Goal: Information Seeking & Learning: Learn about a topic

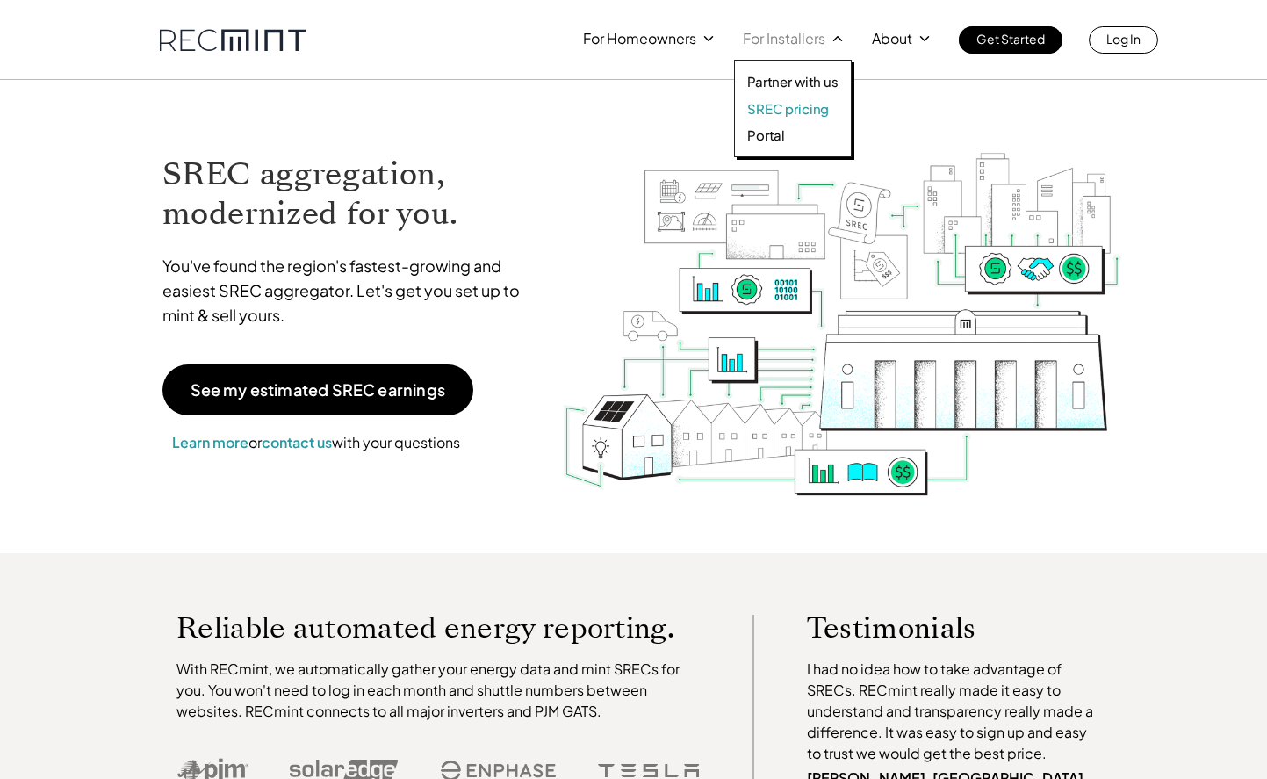
click at [789, 104] on p "SREC pricing" at bounding box center [788, 109] width 82 height 18
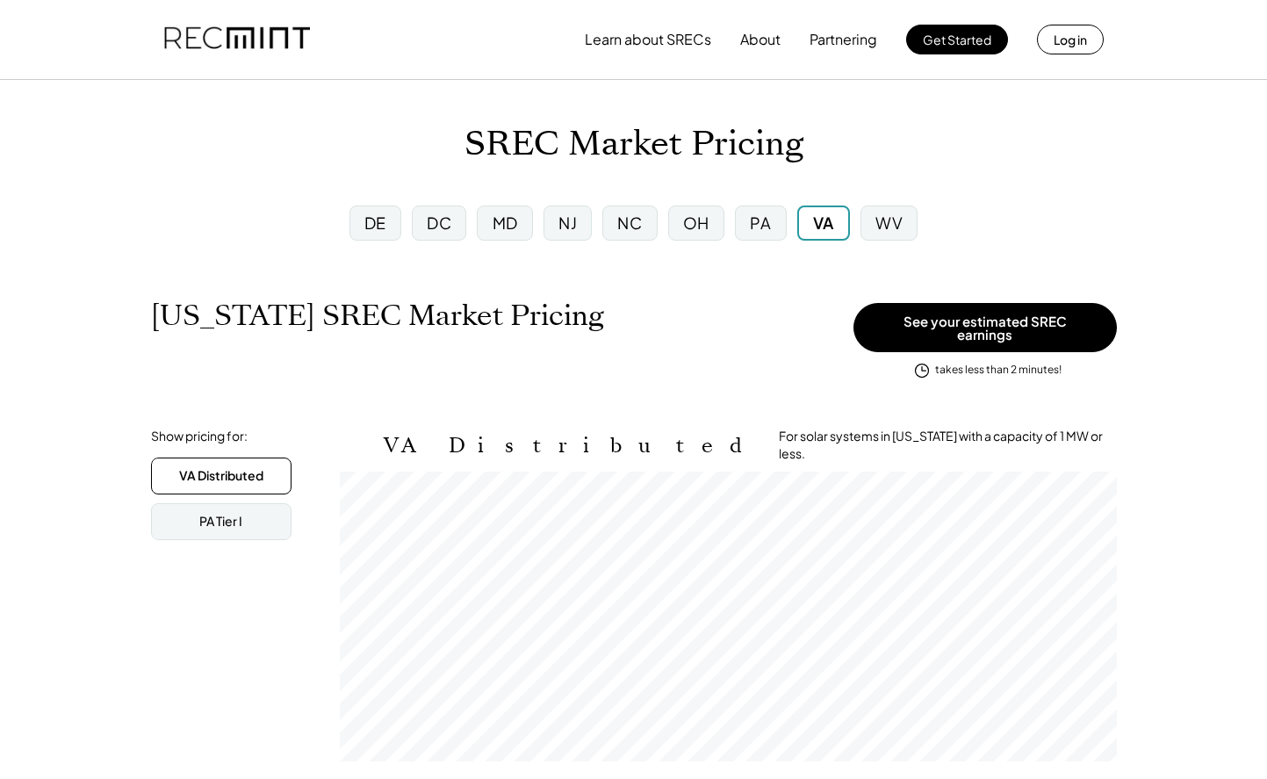
click at [815, 224] on div "VA" at bounding box center [823, 223] width 21 height 22
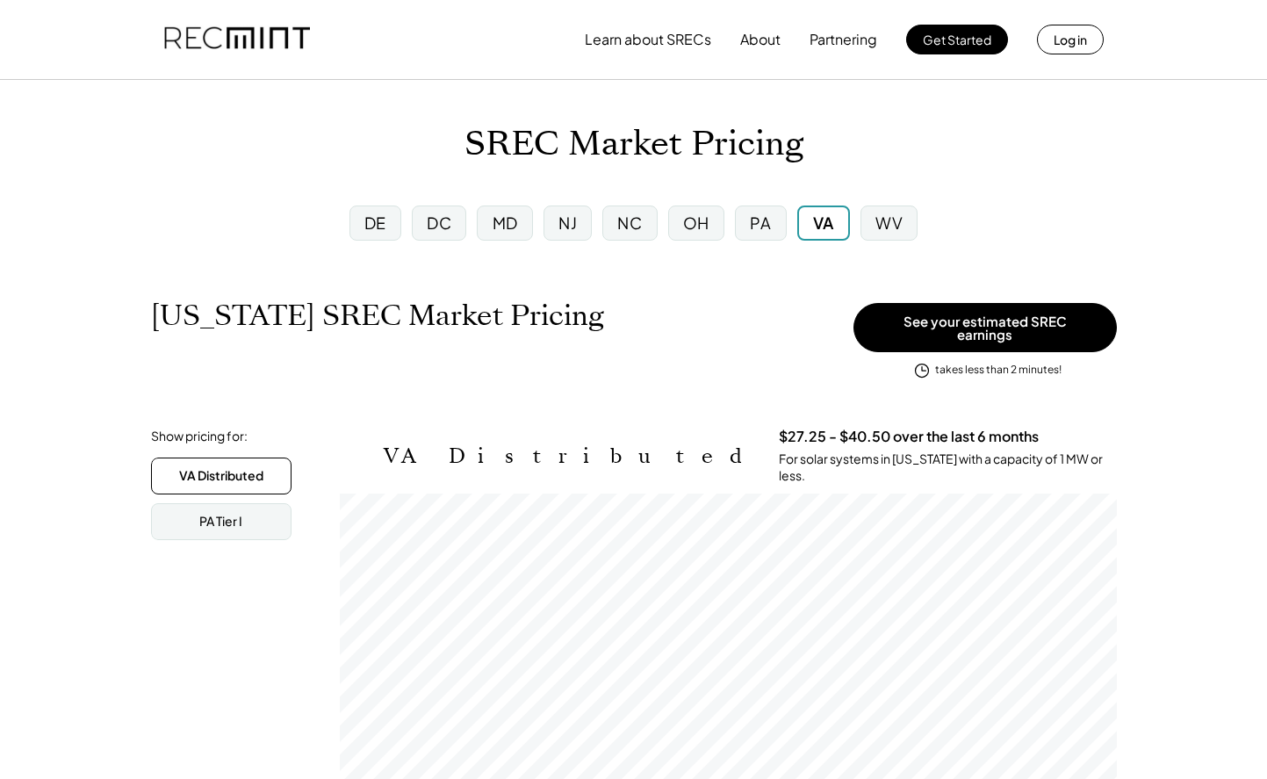
click at [637, 224] on div "NC" at bounding box center [629, 223] width 25 height 22
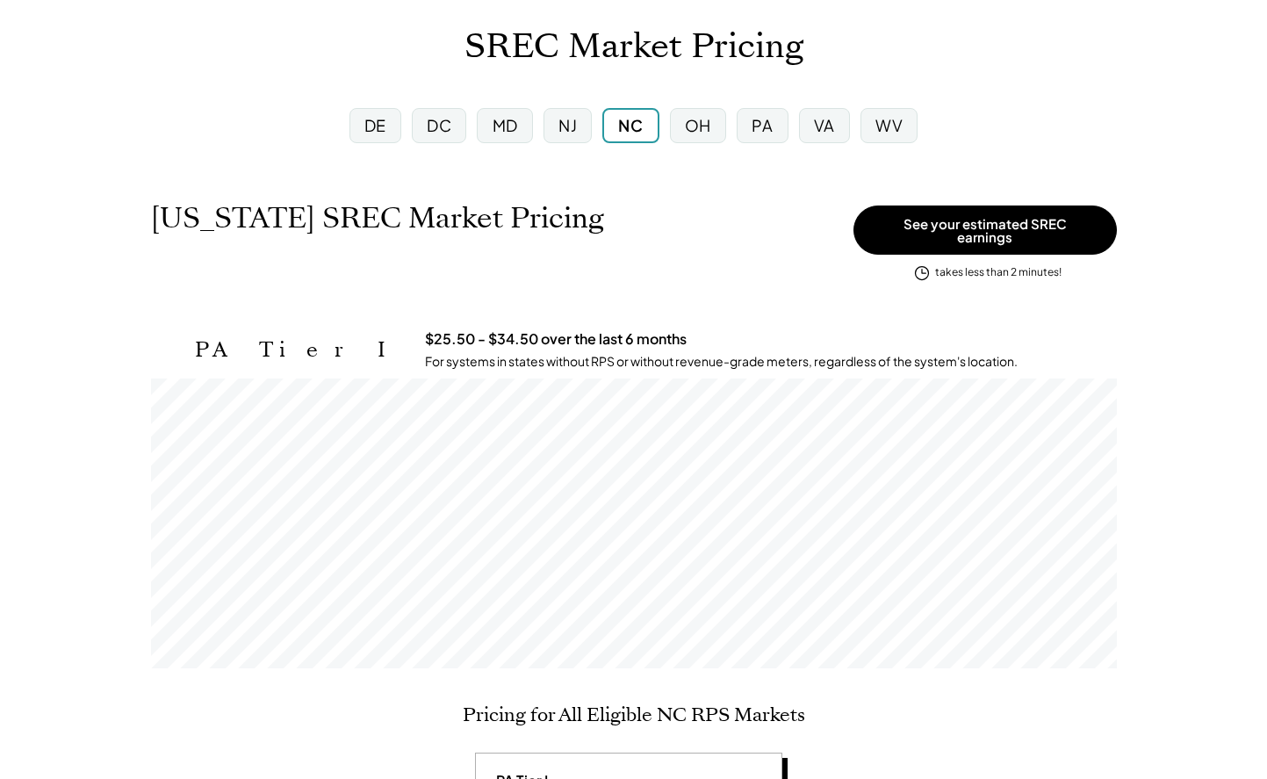
scroll to position [35, 0]
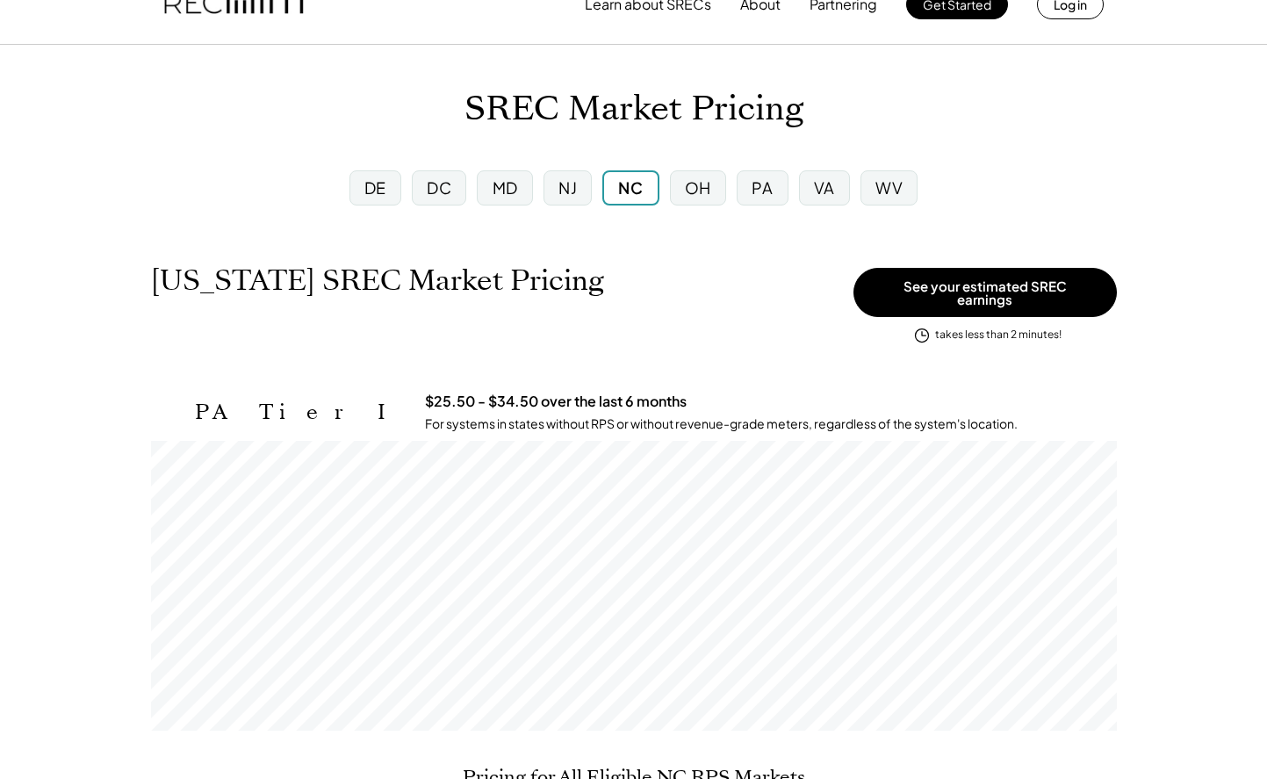
drag, startPoint x: 714, startPoint y: 162, endPoint x: 666, endPoint y: 254, distance: 104.1
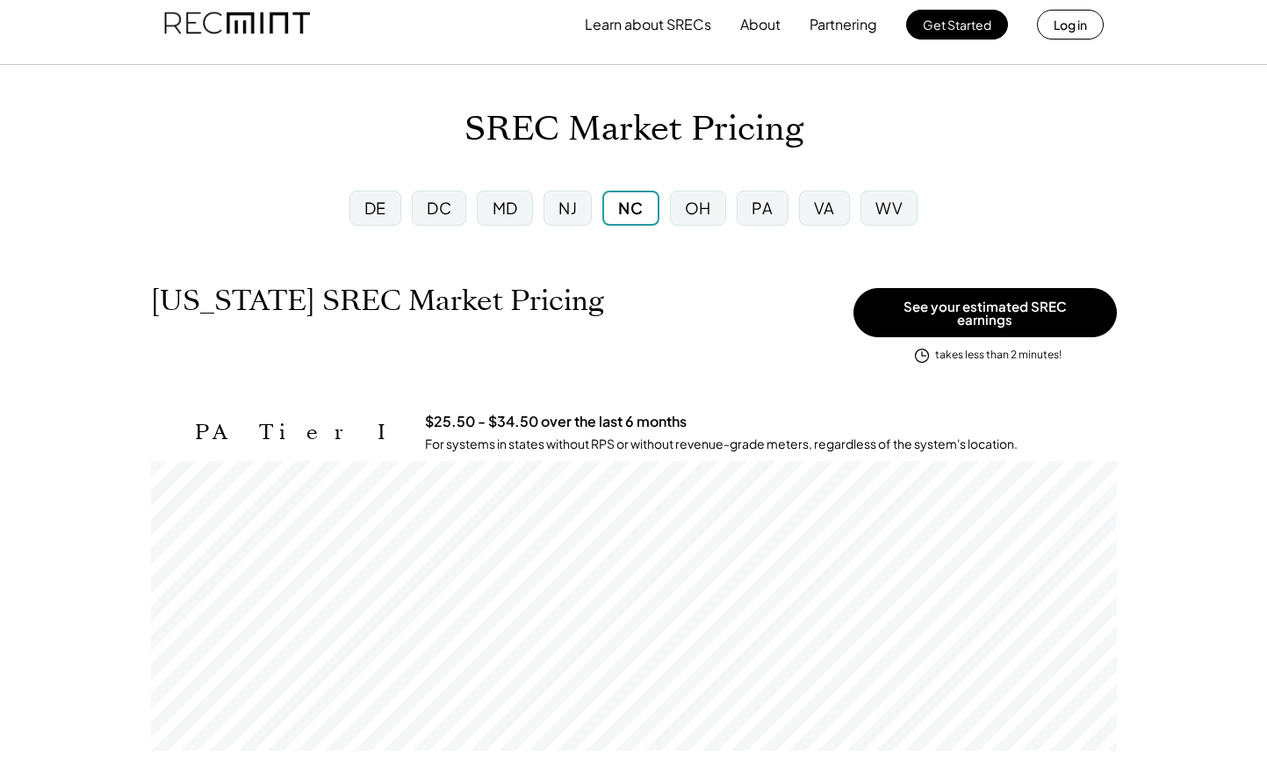
scroll to position [0, 0]
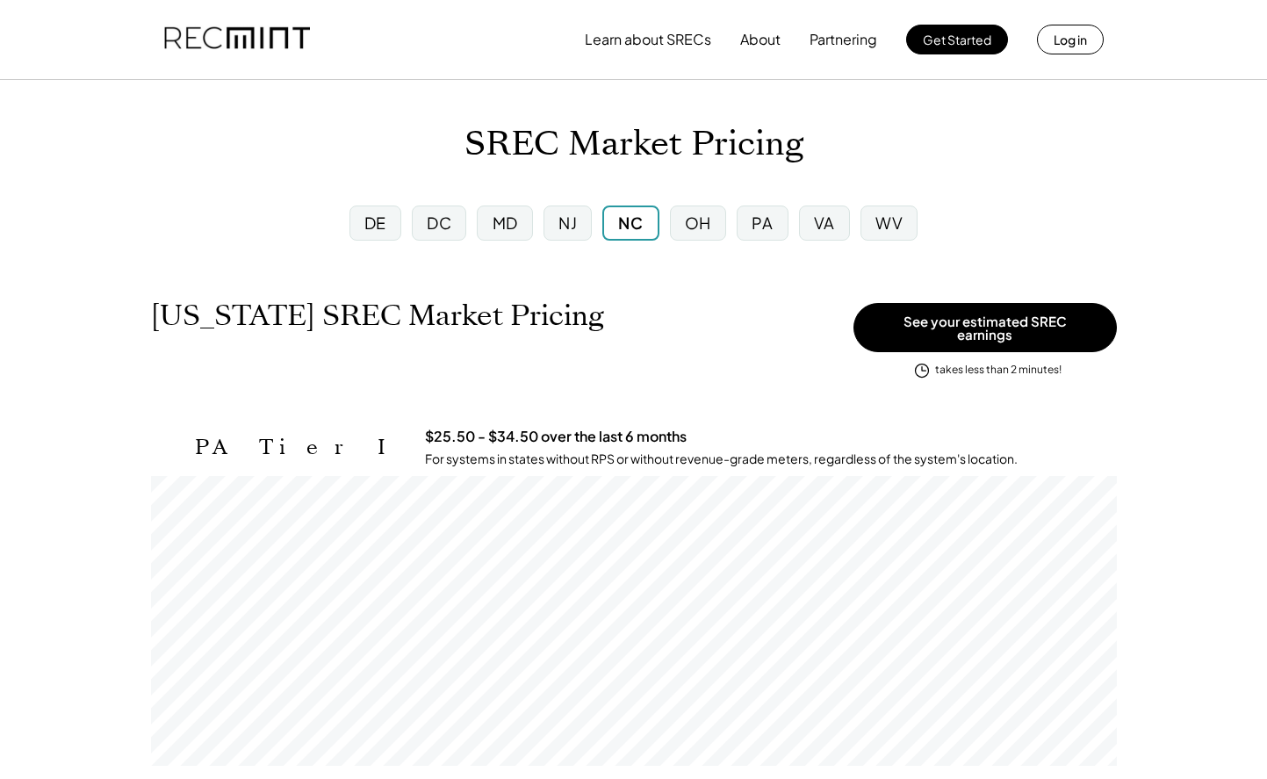
click at [832, 225] on div "VA" at bounding box center [824, 223] width 21 height 22
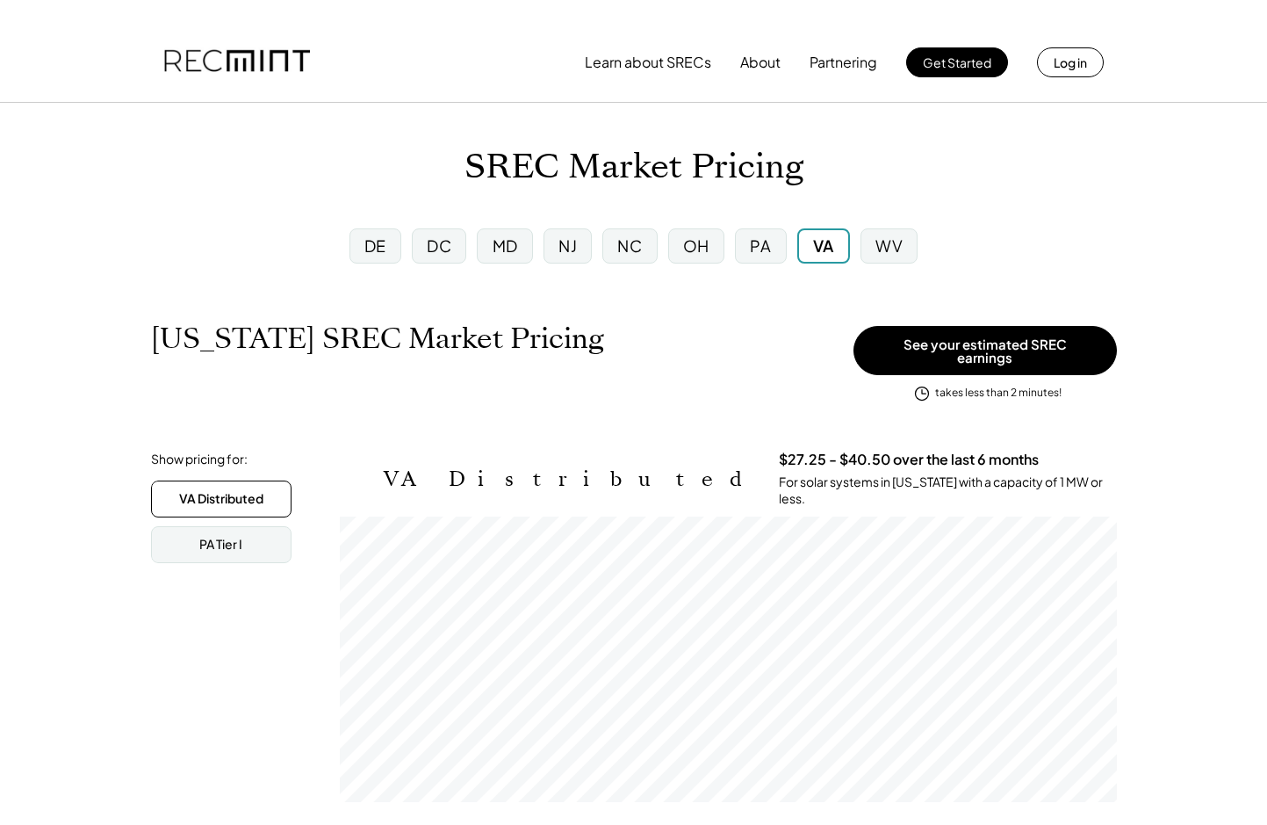
scroll to position [290, 777]
